Goal: Information Seeking & Learning: Compare options

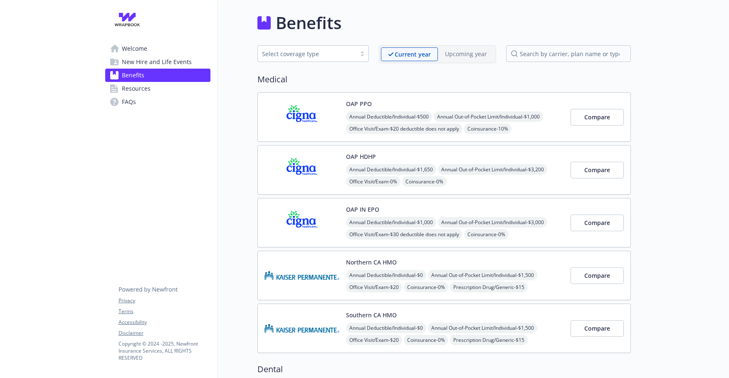
scroll to position [0, 0]
drag, startPoint x: 582, startPoint y: 121, endPoint x: 414, endPoint y: 122, distance: 167.3
click at [414, 122] on div "OAP PPO Annual Deductible/Individual - $500 Annual Out-of-Pocket Limit/Individu…" at bounding box center [445, 117] width 374 height 50
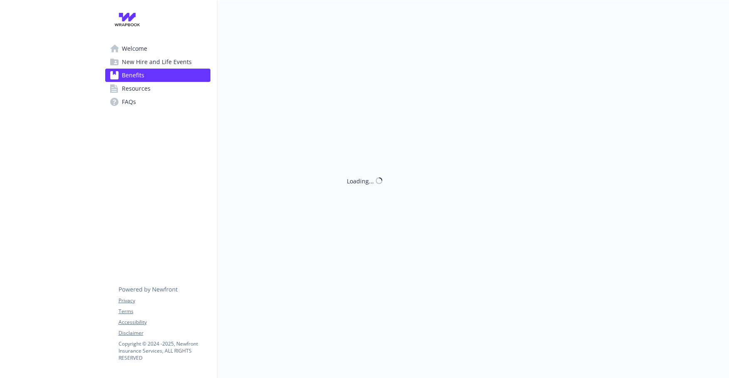
click at [414, 122] on div "Loading..." at bounding box center [425, 189] width 414 height 378
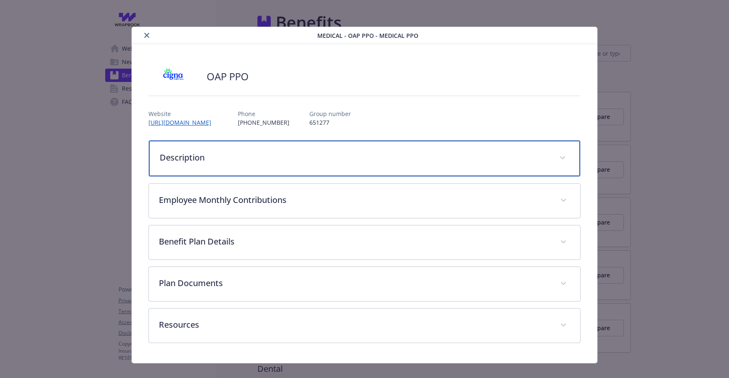
click at [369, 149] on div "Description" at bounding box center [365, 159] width 432 height 36
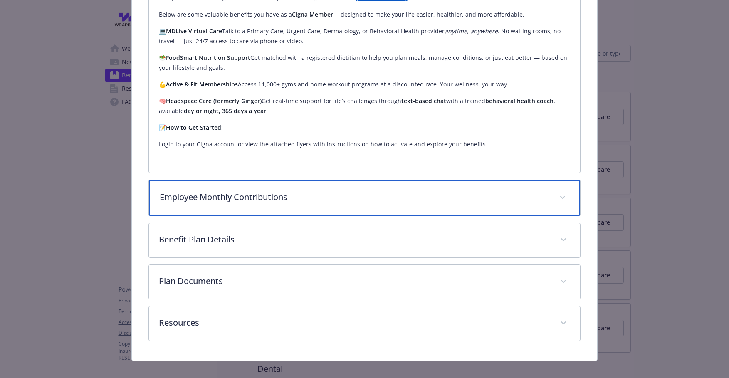
click at [330, 191] on p "Employee Monthly Contributions" at bounding box center [355, 197] width 390 height 12
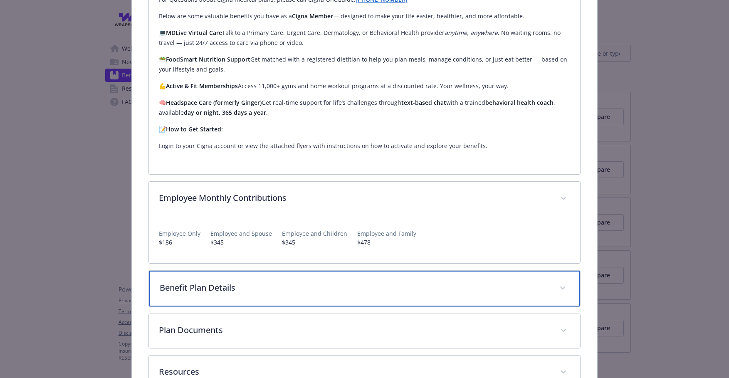
click at [283, 282] on p "Benefit Plan Details" at bounding box center [355, 288] width 390 height 12
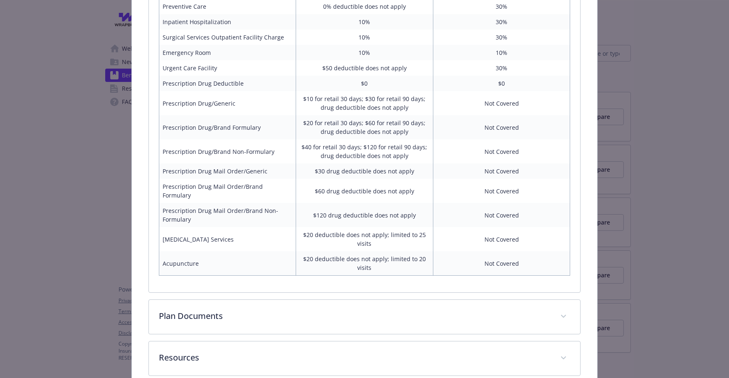
scroll to position [692, 0]
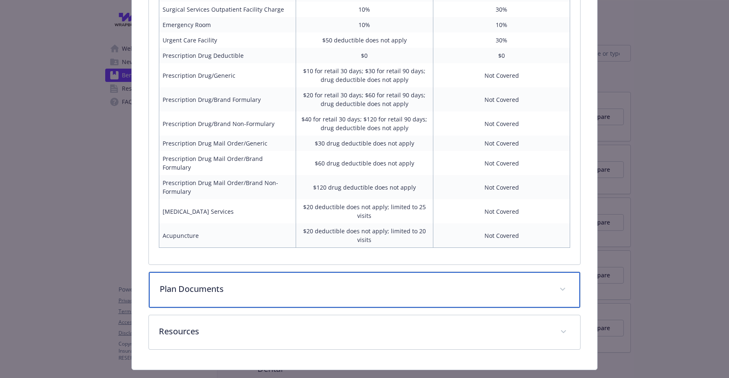
click at [415, 283] on p "Plan Documents" at bounding box center [355, 289] width 390 height 12
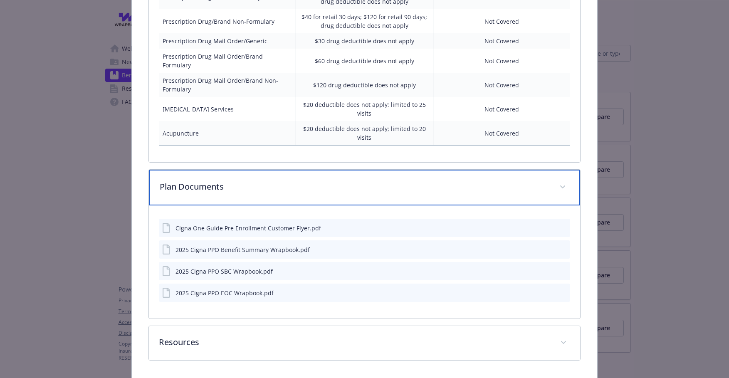
scroll to position [807, 0]
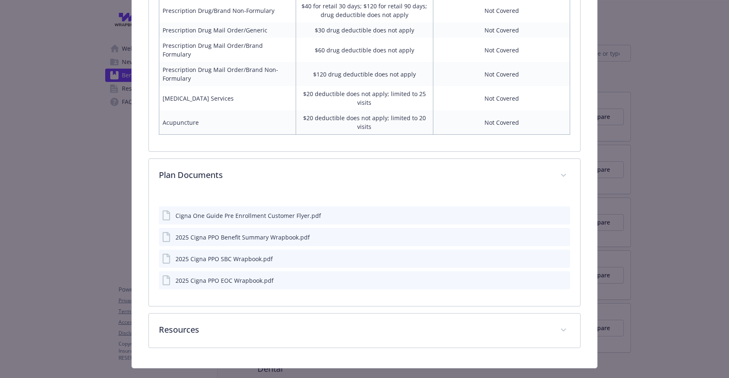
click at [298, 211] on div "Cigna One Guide Pre Enrollment Customer Flyer.pdf" at bounding box center [249, 215] width 146 height 9
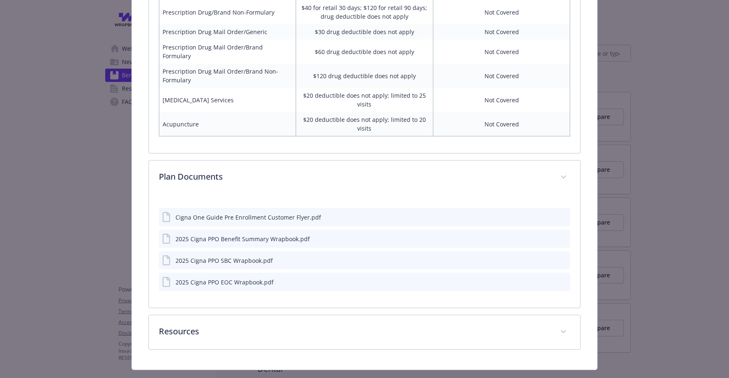
click at [166, 212] on icon "details for plan Medical - OAP PPO - Medical PPO" at bounding box center [167, 217] width 10 height 10
click at [197, 213] on div "Cigna One Guide Pre Enrollment Customer Flyer.pdf" at bounding box center [249, 217] width 146 height 9
drag, startPoint x: 197, startPoint y: 201, endPoint x: 429, endPoint y: 201, distance: 231.4
click at [197, 213] on div "Cigna One Guide Pre Enrollment Customer Flyer.pdf" at bounding box center [249, 217] width 146 height 9
click at [546, 213] on icon "download file" at bounding box center [549, 216] width 7 height 7
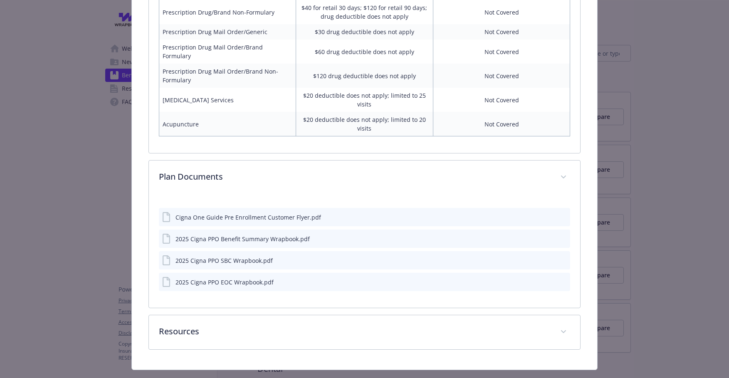
click at [272, 235] on div "2025 Cigna PPO Benefit Summary Wrapbook.pdf" at bounding box center [243, 239] width 134 height 9
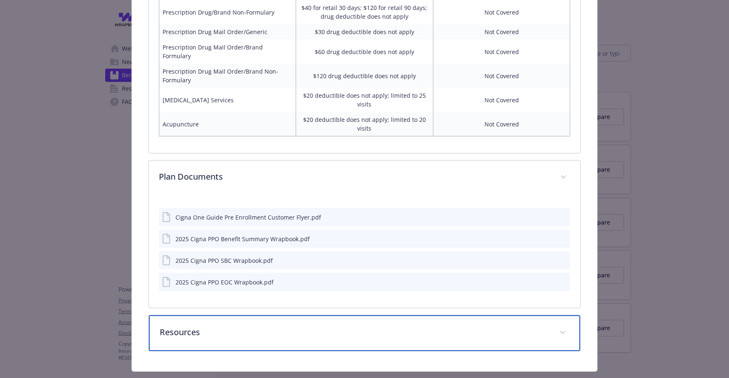
click at [427, 326] on p "Resources" at bounding box center [355, 332] width 390 height 12
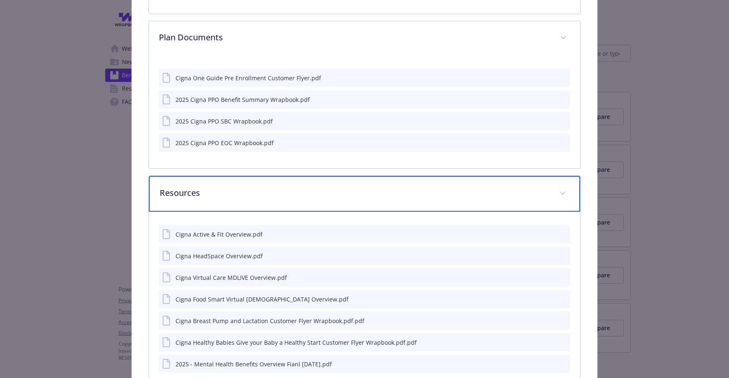
scroll to position [985, 0]
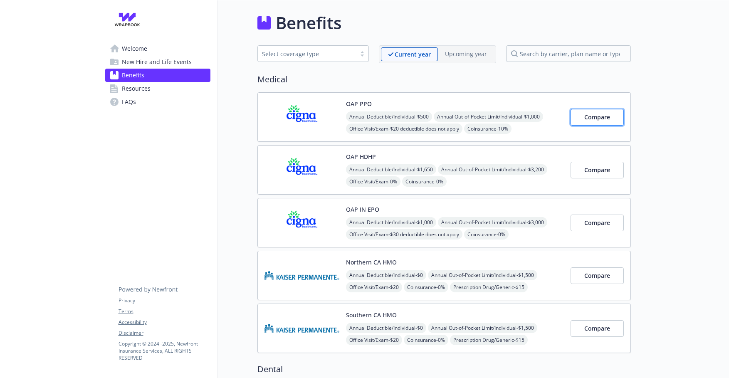
click at [597, 120] on span "Compare" at bounding box center [598, 117] width 26 height 8
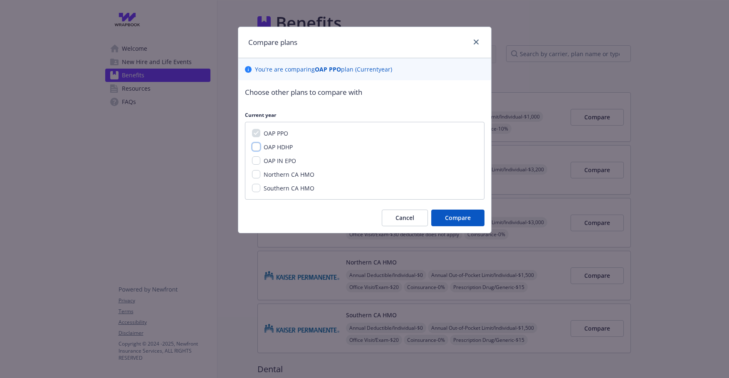
click at [258, 146] on input "OAP HDHP" at bounding box center [256, 147] width 8 height 8
checkbox input "true"
click at [455, 219] on span "Compare" at bounding box center [458, 218] width 26 height 8
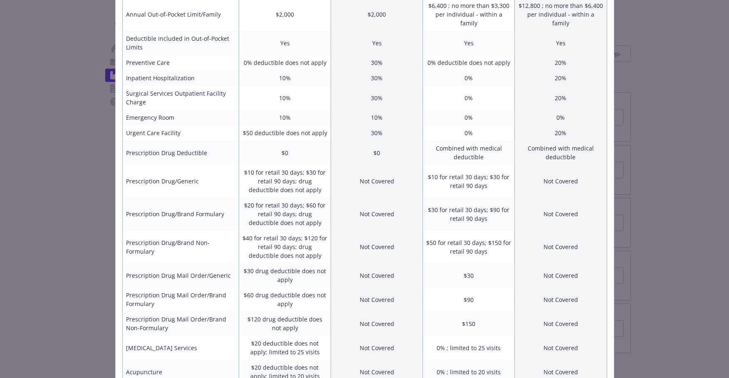
scroll to position [290, 0]
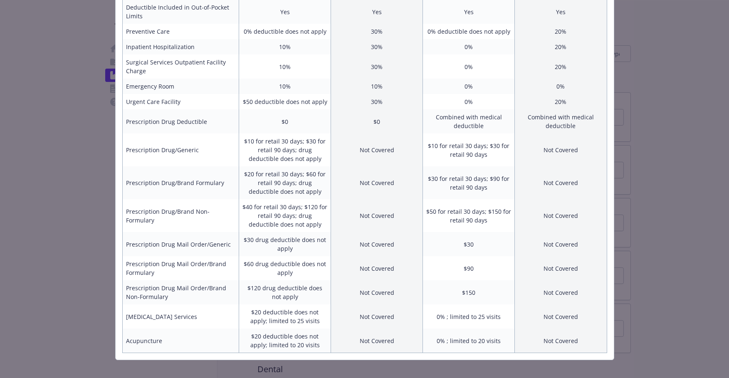
click at [676, 211] on div "Benefits Info OAP PPO Current year OAP HDHP Current year Employee Only (Monthly…" at bounding box center [364, 189] width 729 height 378
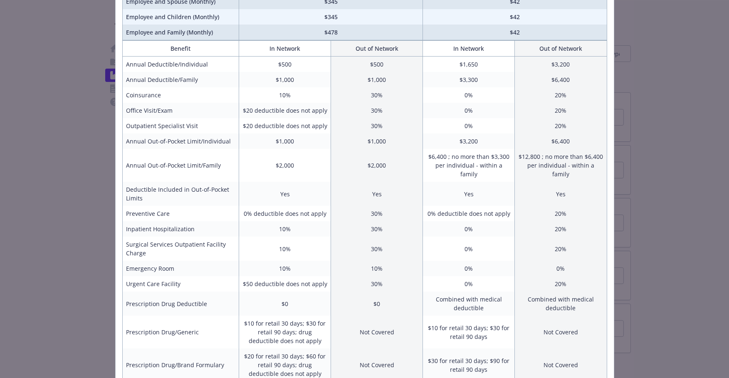
scroll to position [0, 0]
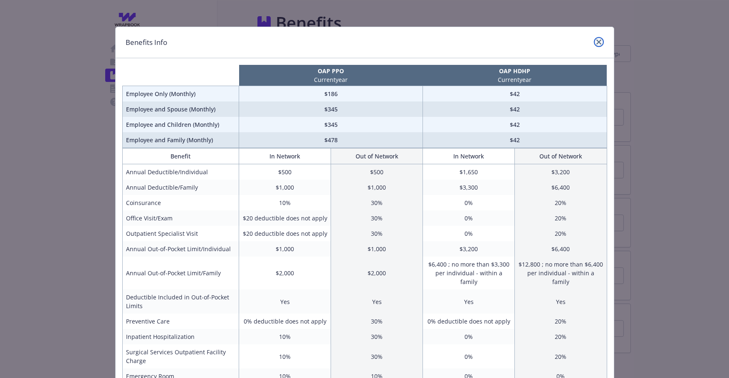
click at [596, 42] on link "close" at bounding box center [599, 42] width 10 height 10
